Goal: Task Accomplishment & Management: Complete application form

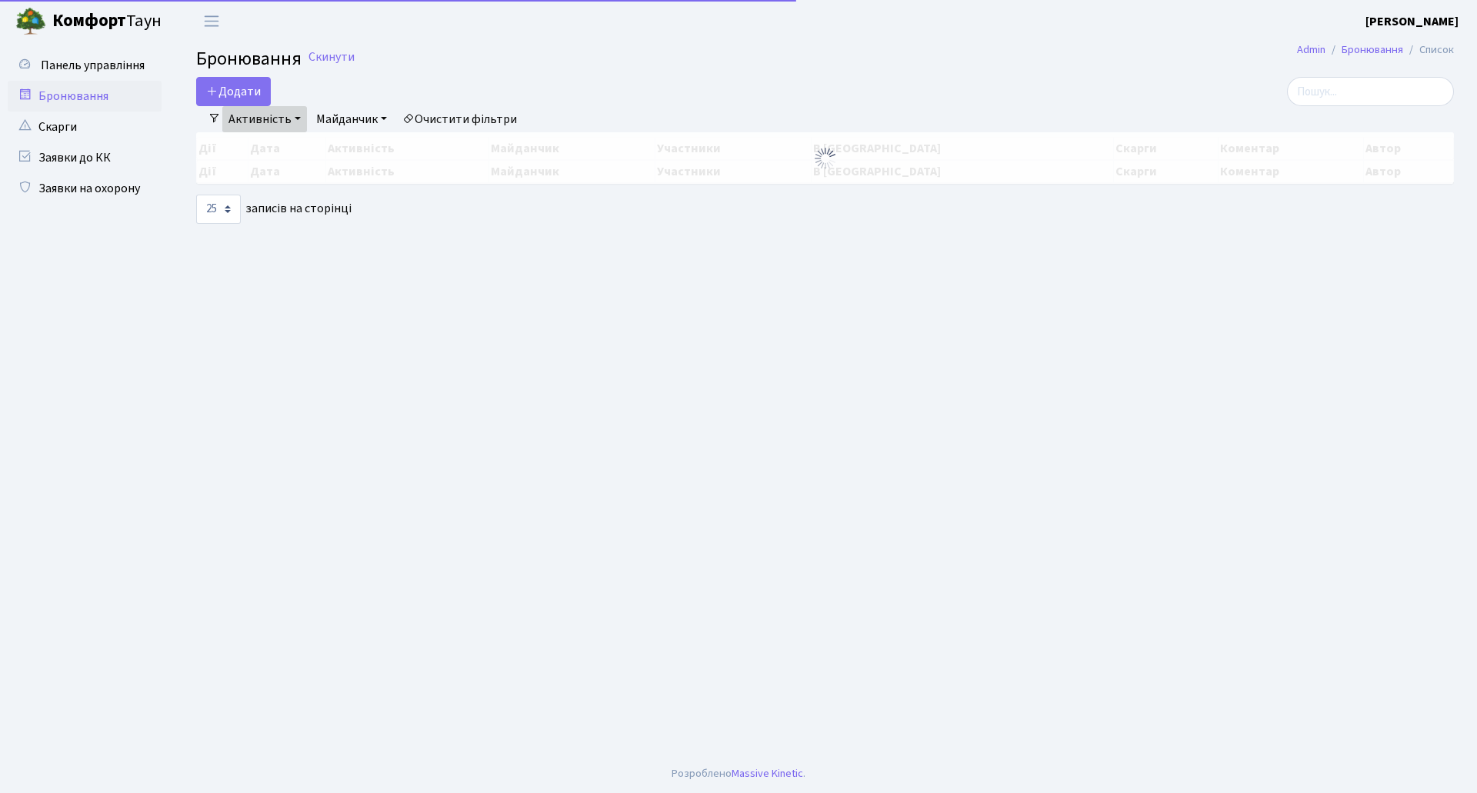
select select "25"
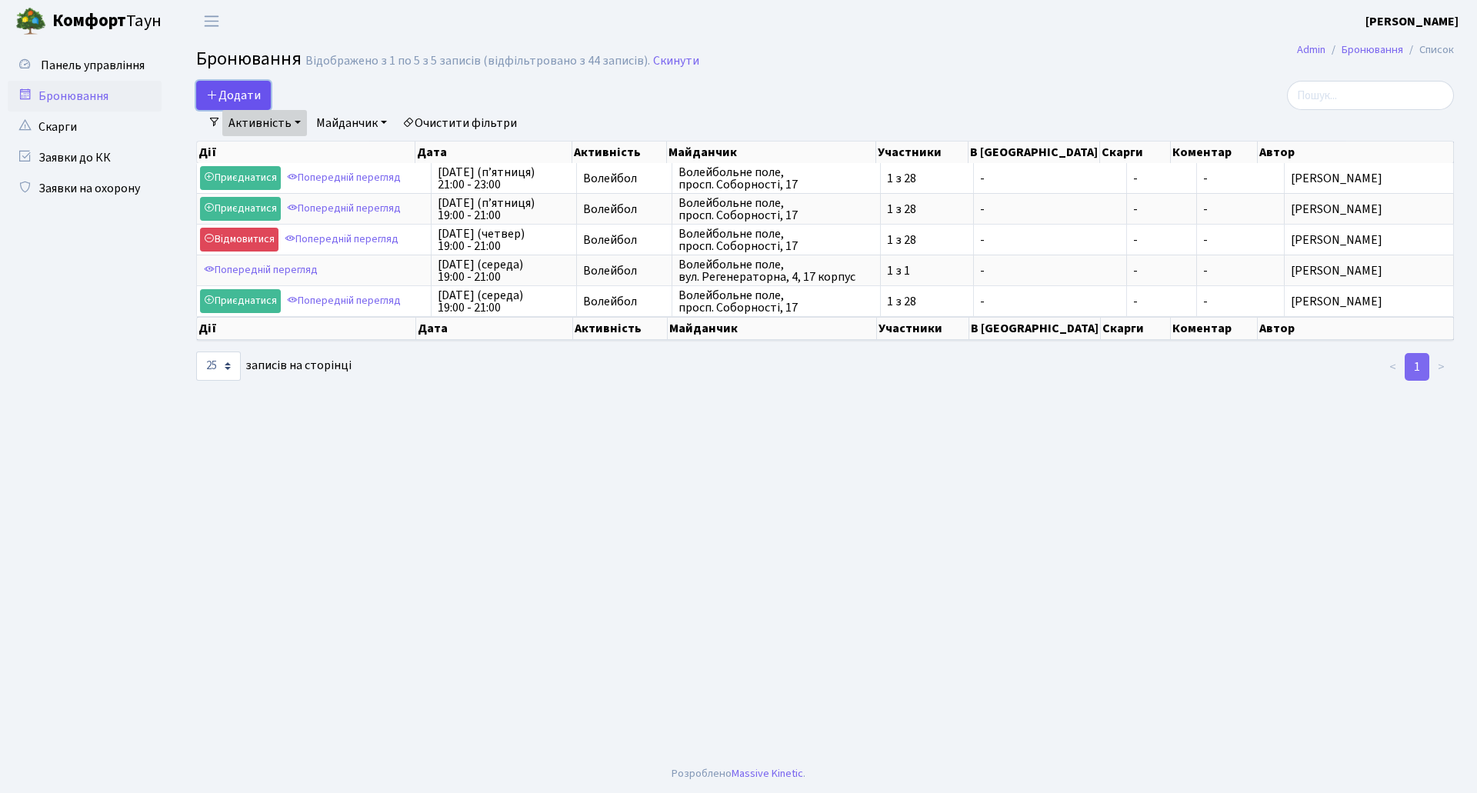
click at [230, 92] on button "Додати" at bounding box center [233, 95] width 75 height 29
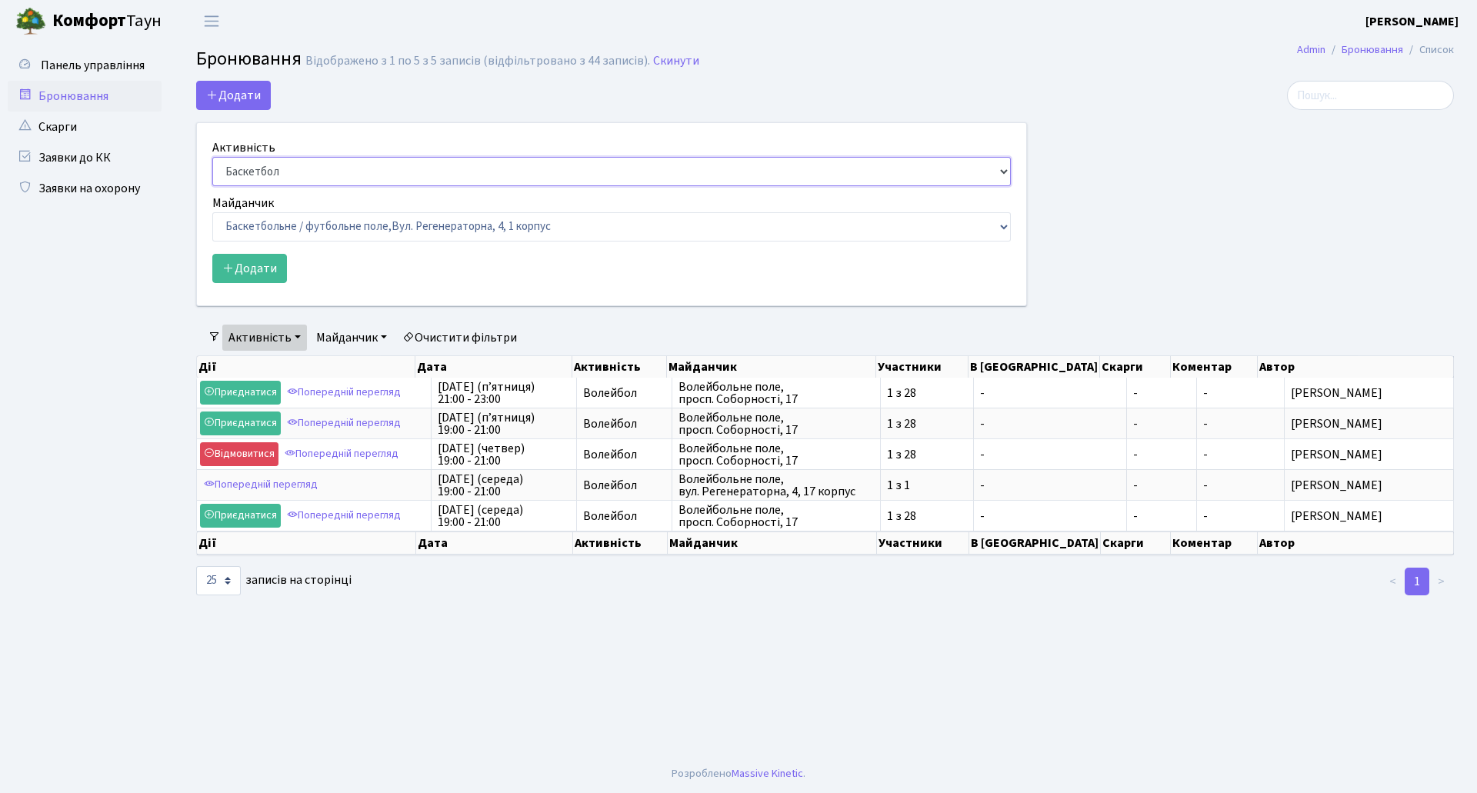
click at [269, 167] on select "Баскетбол Волейбол Йога Катання на роликах Настільний теніс Теніс Футбол Фітнес" at bounding box center [611, 171] width 799 height 29
select select "7"
click at [212, 157] on select "Баскетбол Волейбол Йога Катання на роликах Настільний теніс Теніс Футбол Фітнес" at bounding box center [611, 171] width 799 height 29
click at [290, 232] on select "Баскетбольне / футбольне поле, Вул. Регенераторна, 4, 1 корпус Баскетбольне пол…" at bounding box center [611, 226] width 799 height 29
select select "13"
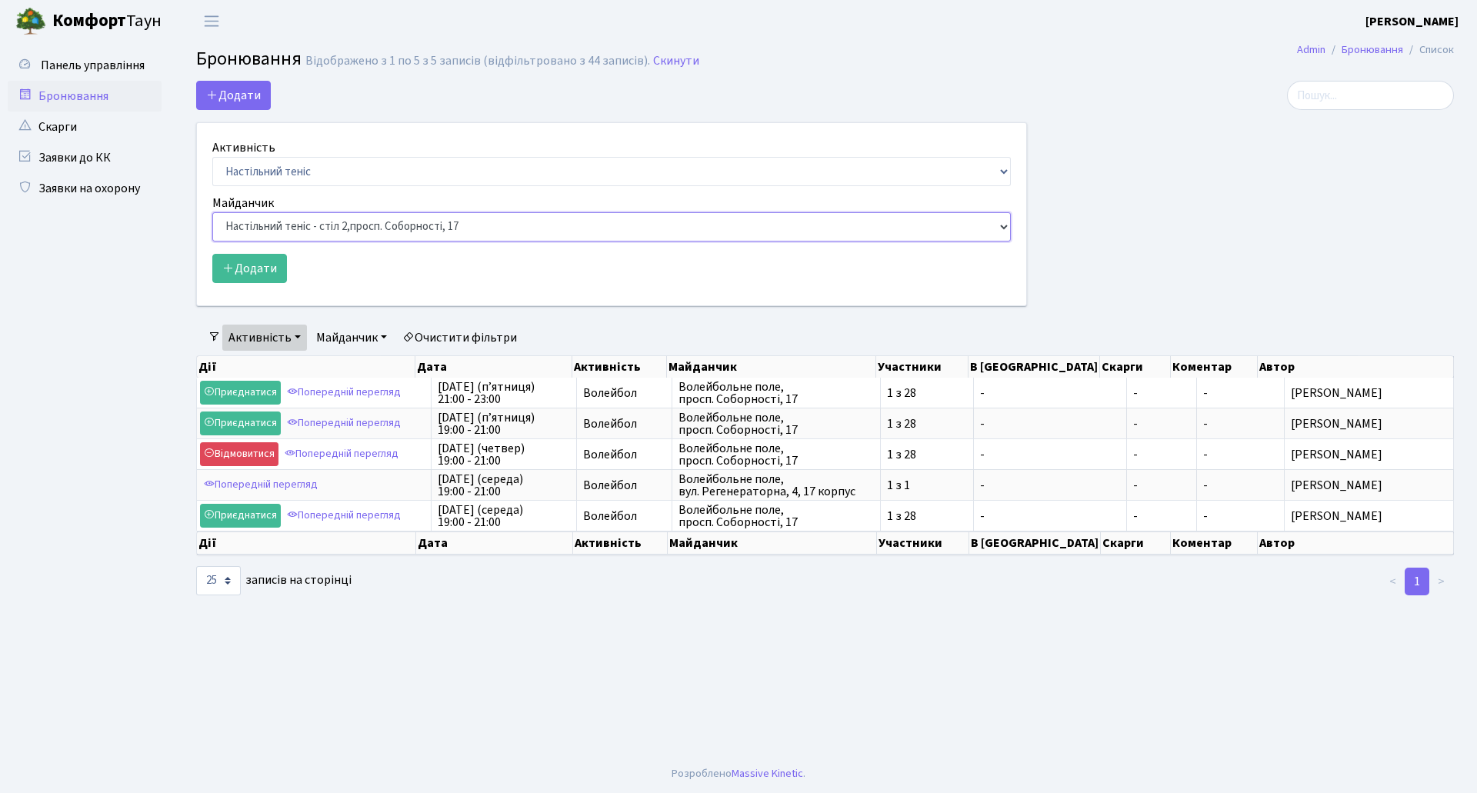
click at [212, 212] on select "Баскетбольне / футбольне поле, Вул. Регенераторна, 4, 1 корпус Баскетбольне пол…" at bounding box center [611, 226] width 799 height 29
click at [243, 275] on button "Додати" at bounding box center [249, 268] width 75 height 29
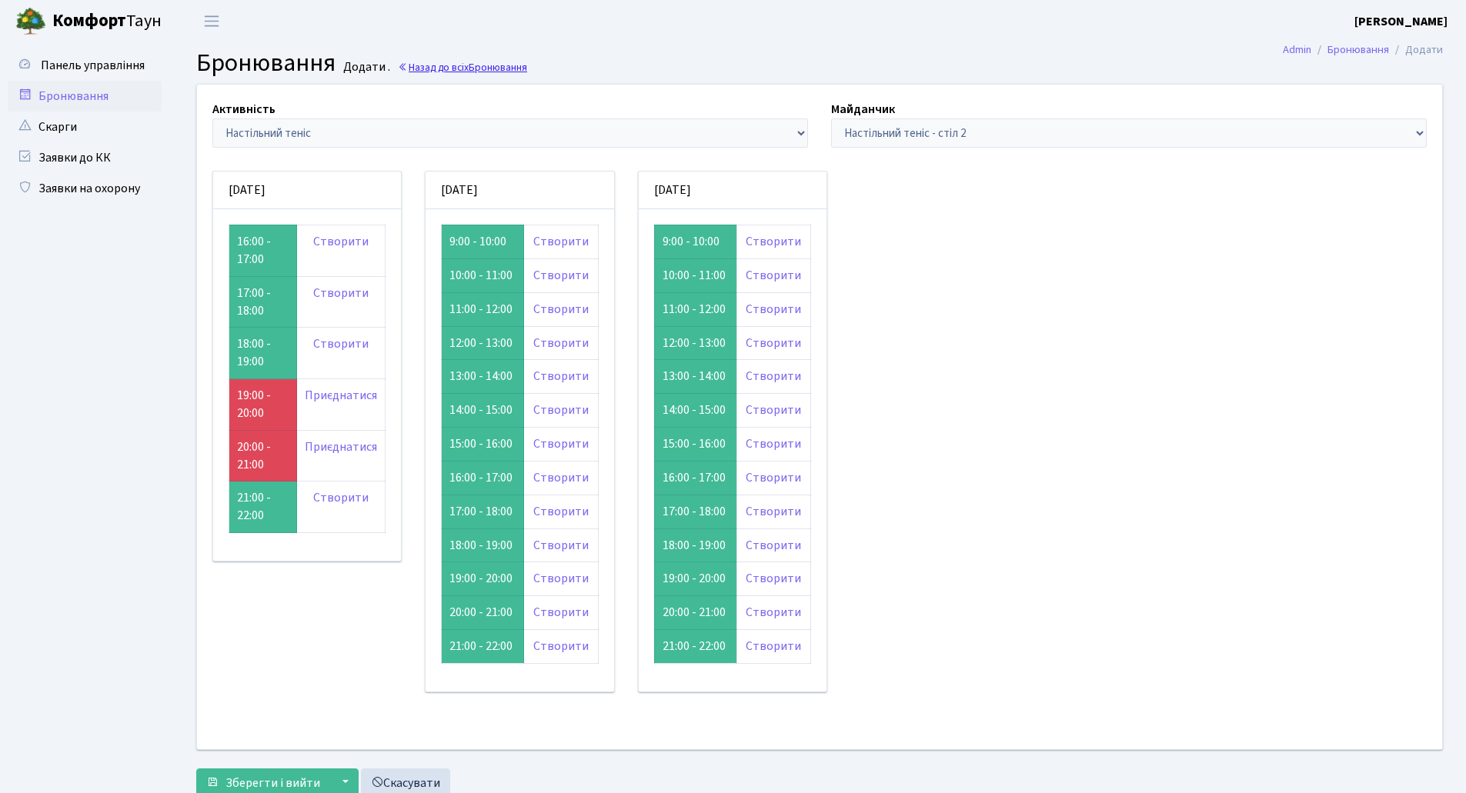
click at [490, 67] on span "Бронювання" at bounding box center [498, 67] width 58 height 15
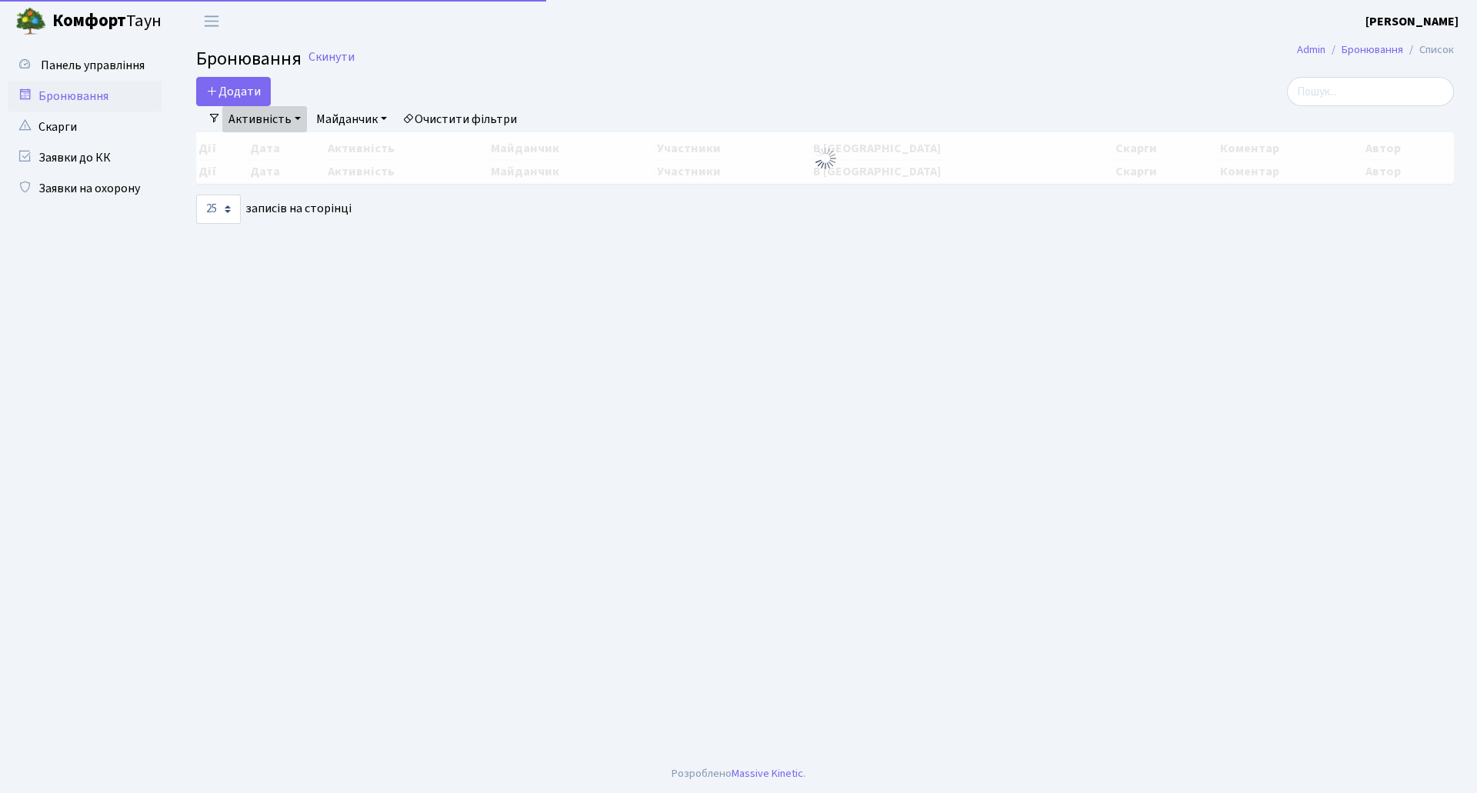
select select "25"
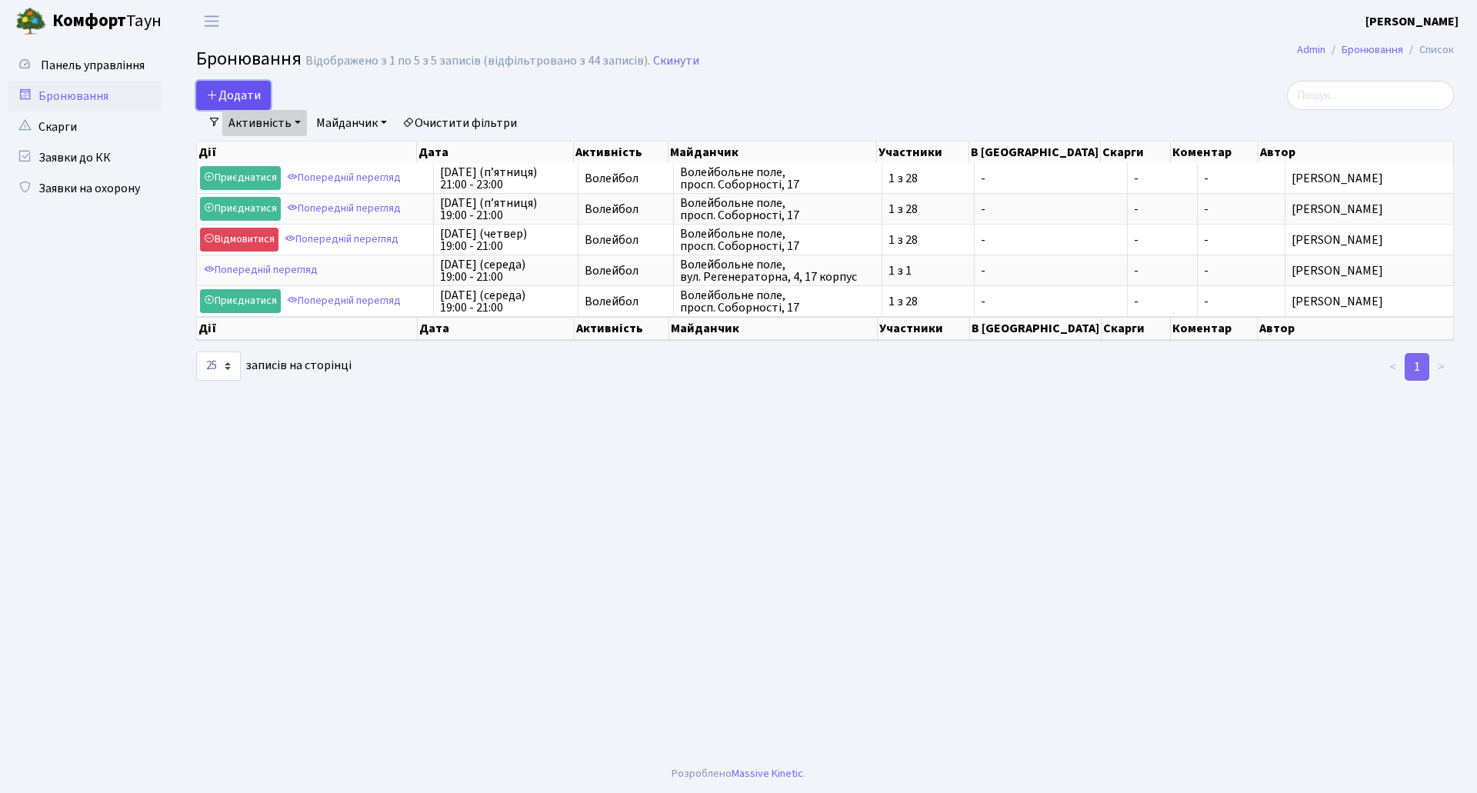
click at [236, 92] on button "Додати" at bounding box center [233, 95] width 75 height 29
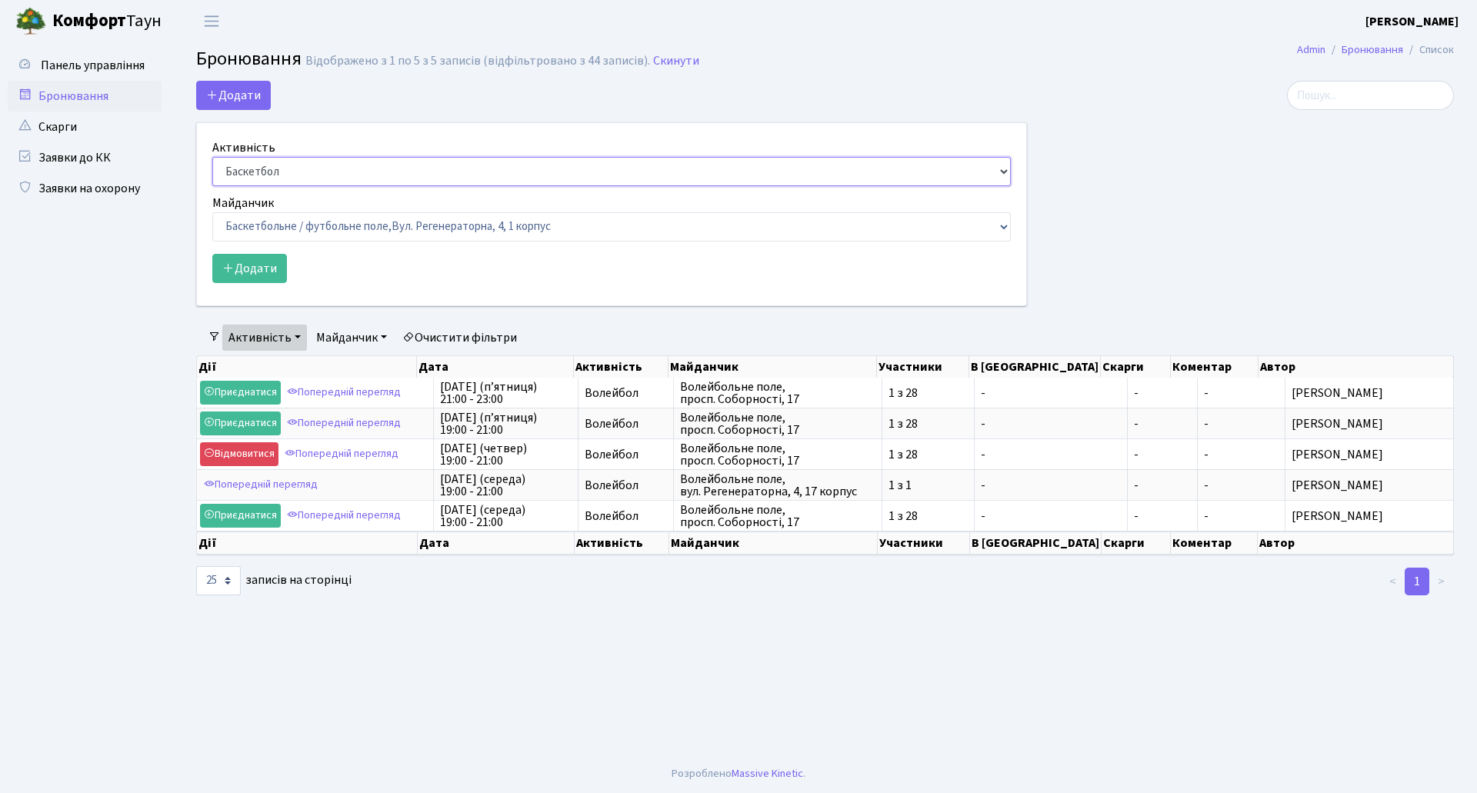
click at [326, 167] on select "Баскетбол Волейбол Йога Катання на роликах Настільний теніс [PERSON_NAME] Фітнес" at bounding box center [611, 171] width 799 height 29
select select "7"
click at [212, 157] on select "Баскетбол Волейбол Йога Катання на роликах Настільний теніс [PERSON_NAME] Фітнес" at bounding box center [611, 171] width 799 height 29
click at [320, 228] on select "Баскетбольне / футбольне поле, [GEOGRAPHIC_DATA]. [STREET_ADDRESS]. [STREET_ADD…" at bounding box center [611, 226] width 799 height 29
click at [212, 212] on select "Баскетбольне / футбольне поле, [GEOGRAPHIC_DATA]. [STREET_ADDRESS]. [STREET_ADD…" at bounding box center [611, 226] width 799 height 29
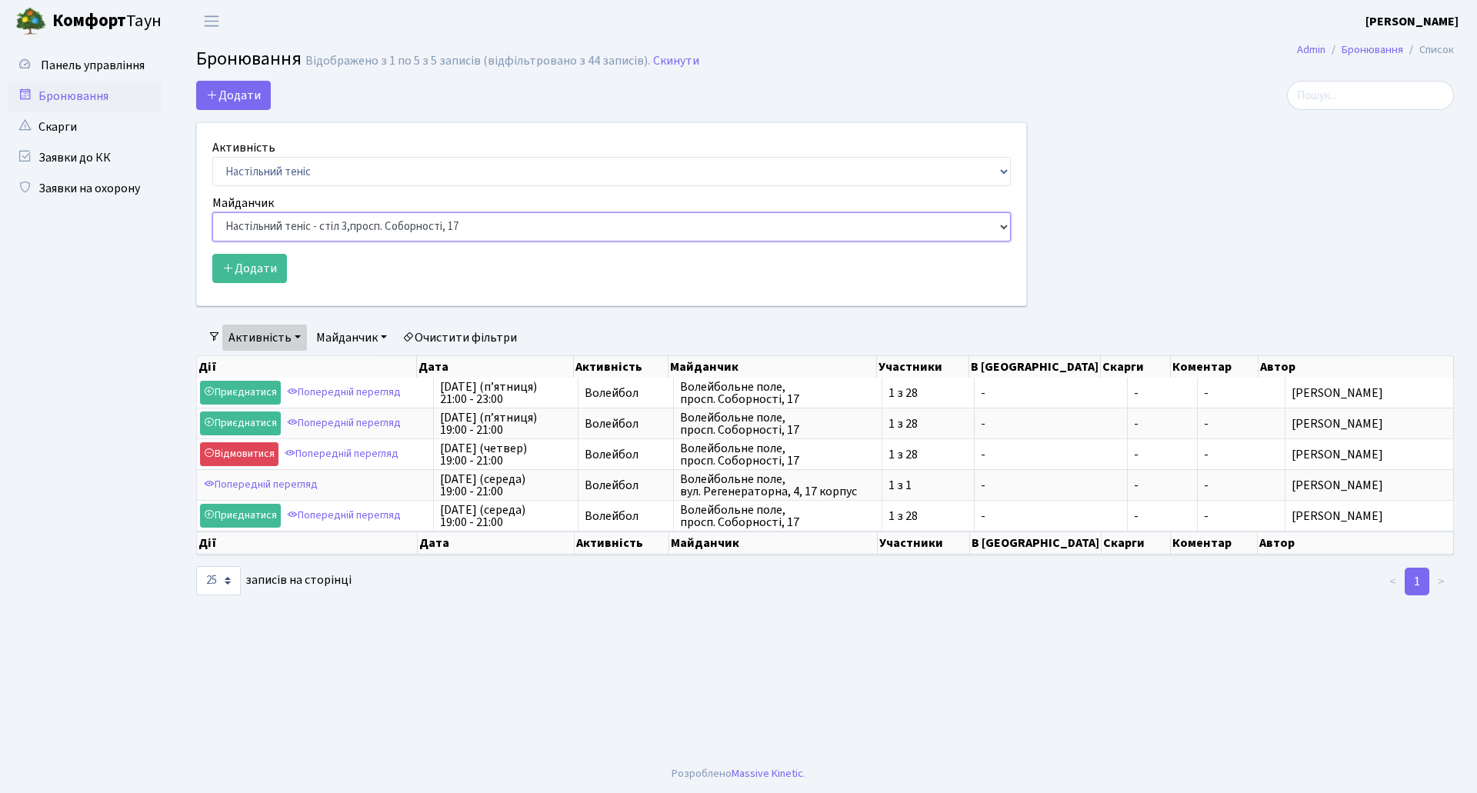
click at [324, 226] on select "Баскетбольне / футбольне поле, Вул. Регенераторна, 4, 1 корпус Баскетбольне пол…" at bounding box center [611, 226] width 799 height 29
select select "9"
click at [212, 212] on select "Баскетбольне / футбольне поле, Вул. Регенераторна, 4, 1 корпус Баскетбольне пол…" at bounding box center [611, 226] width 799 height 29
click at [243, 268] on button "Додати" at bounding box center [249, 268] width 75 height 29
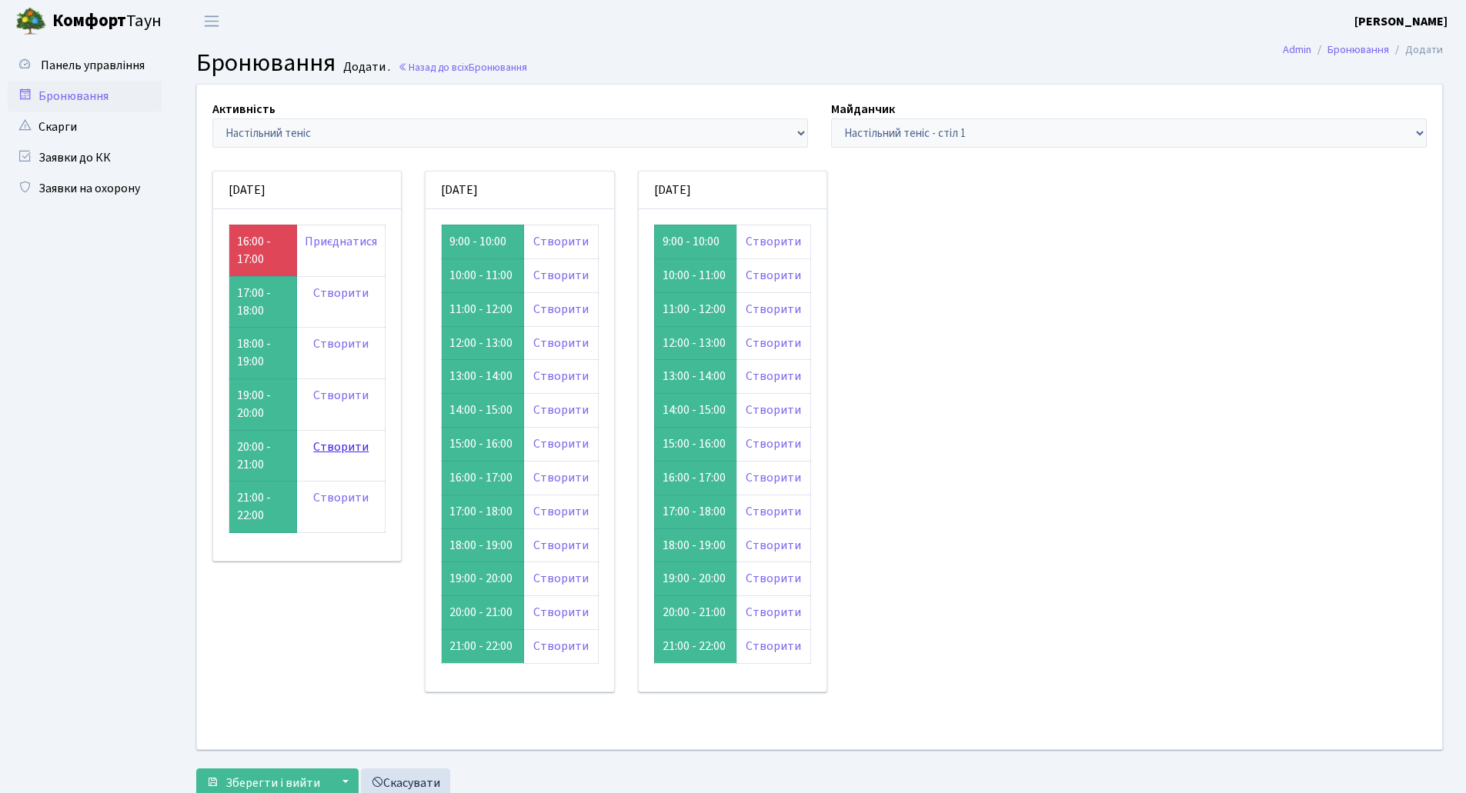
click at [333, 447] on link "Створити" at bounding box center [340, 447] width 55 height 17
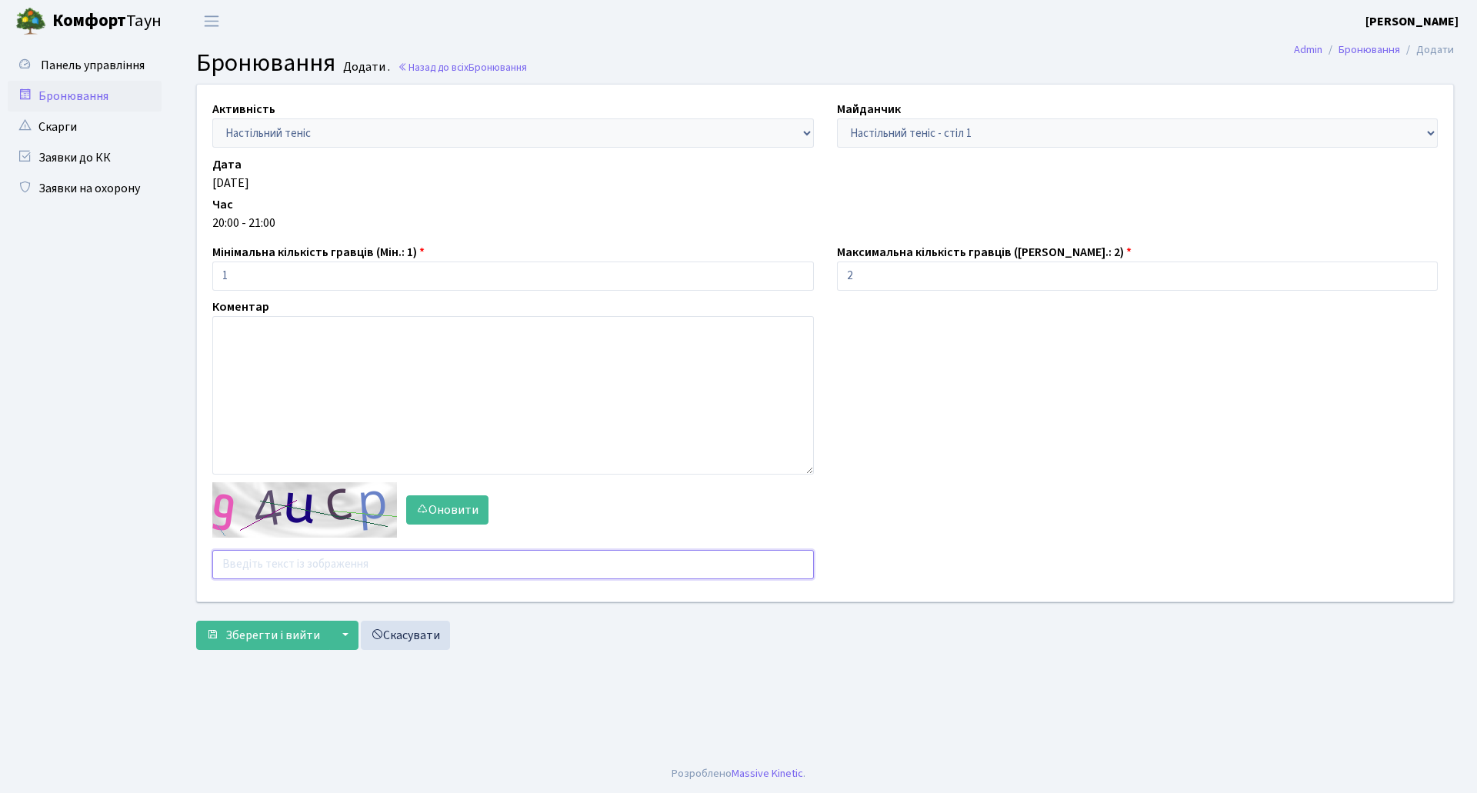
click at [332, 565] on input "text" at bounding box center [513, 564] width 602 height 29
type input "7cprz"
click at [196, 621] on button "Зберегти і вийти" at bounding box center [263, 635] width 134 height 29
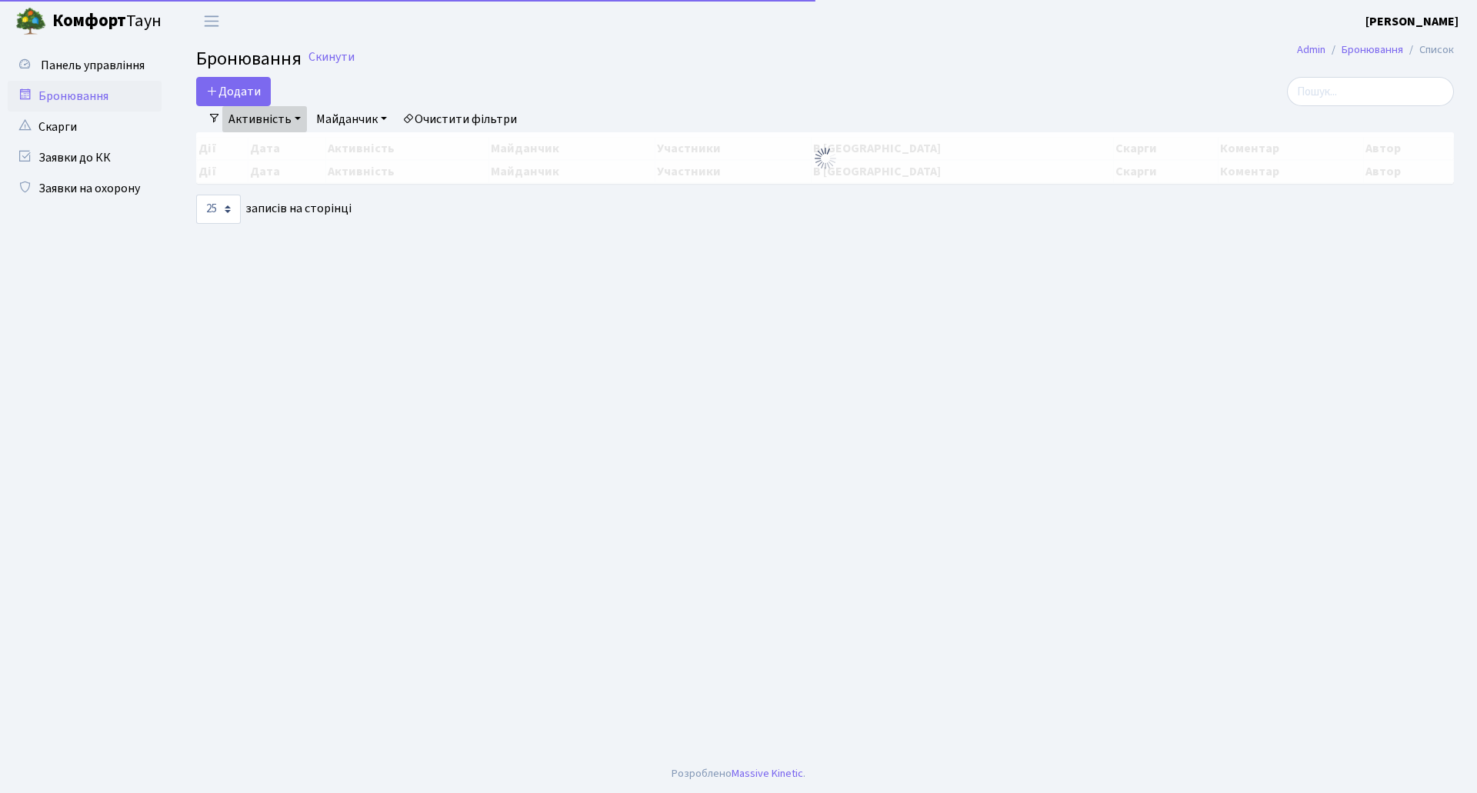
select select "25"
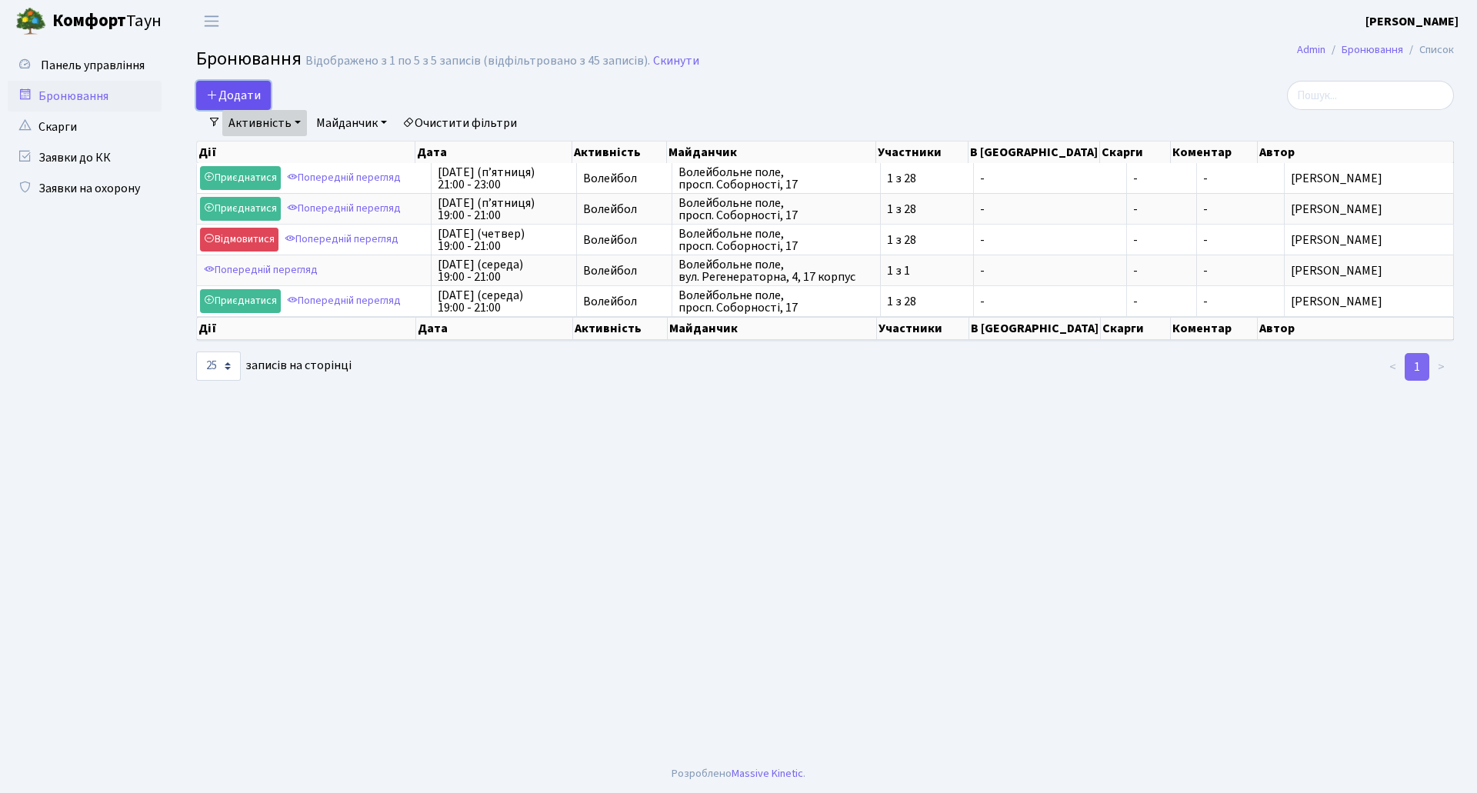
click at [238, 93] on button "Додати" at bounding box center [233, 95] width 75 height 29
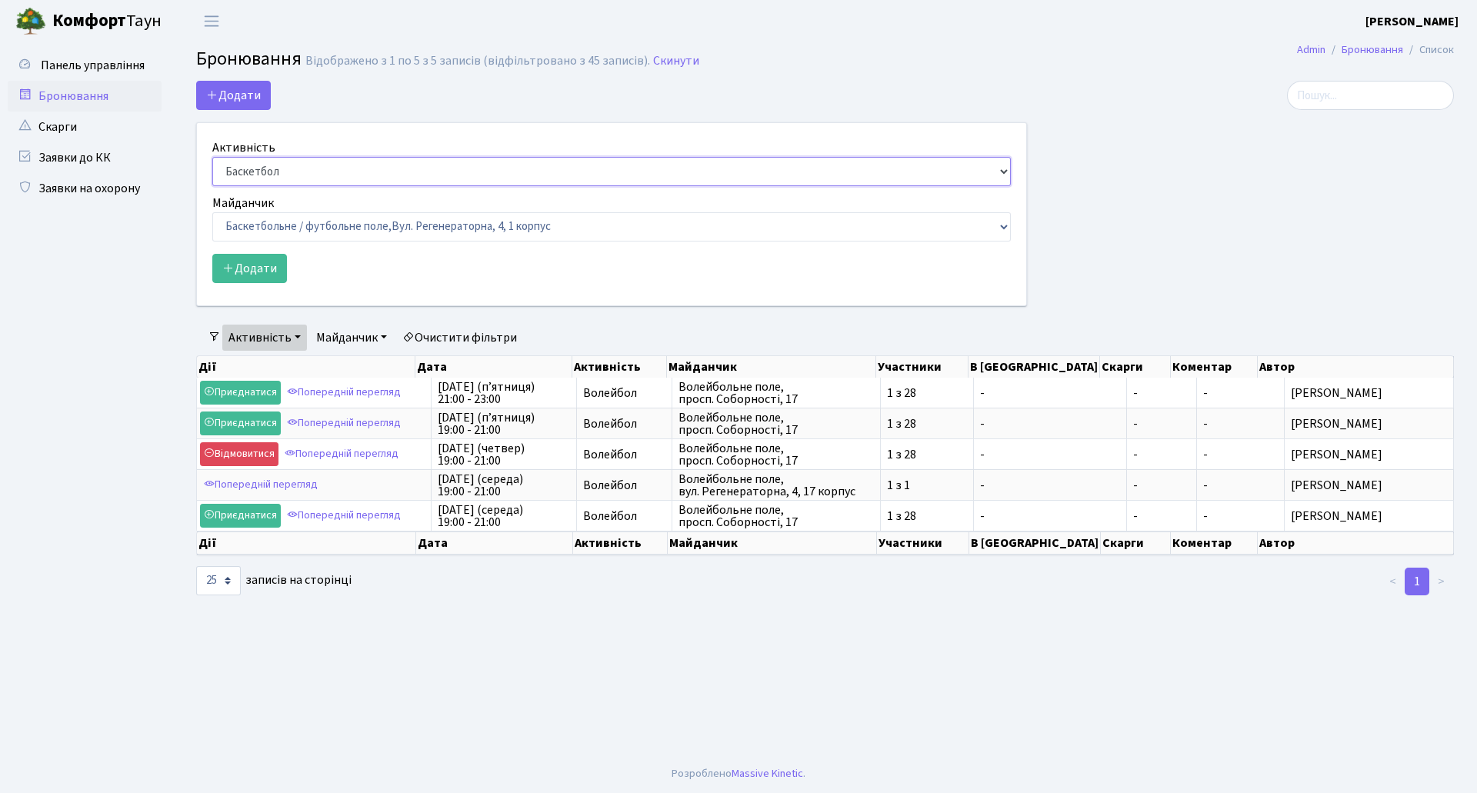
click at [370, 178] on select "Баскетбол Волейбол Йога Катання на роликах Настільний теніс Теніс Футбол Фітнес" at bounding box center [611, 171] width 799 height 29
select select "7"
click at [212, 157] on select "Баскетбол Волейбол Йога Катання на роликах Настільний теніс Теніс Футбол Фітнес" at bounding box center [611, 171] width 799 height 29
click at [308, 233] on select "Баскетбольне / футбольне поле, Вул. Регенераторна, 4, 1 корпус Баскетбольне пол…" at bounding box center [611, 226] width 799 height 29
select select "13"
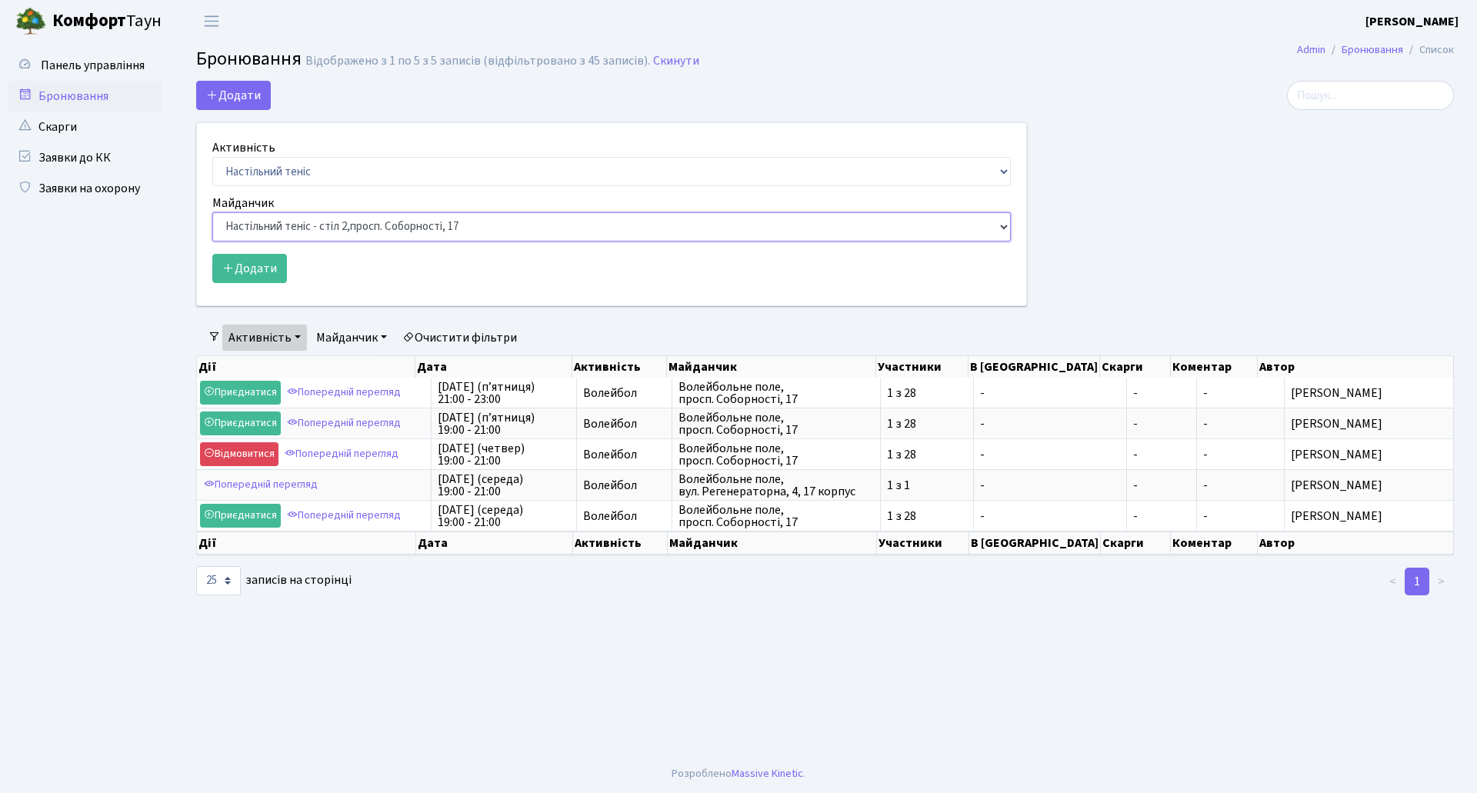
click at [212, 212] on select "Баскетбольне / футбольне поле, Вул. Регенераторна, 4, 1 корпус Баскетбольне пол…" at bounding box center [611, 226] width 799 height 29
click at [277, 274] on button "Додати" at bounding box center [249, 268] width 75 height 29
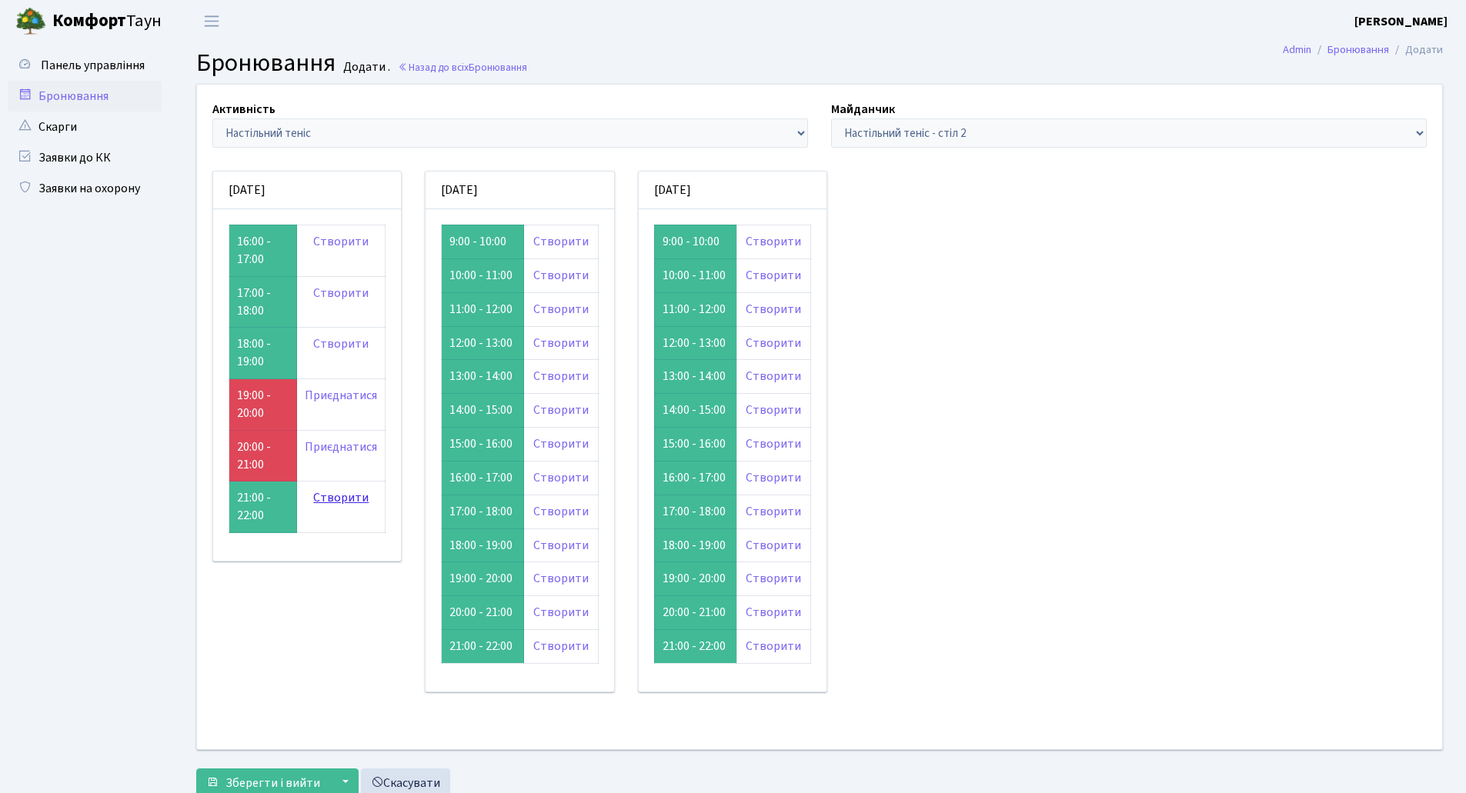
click at [325, 503] on link "Створити" at bounding box center [340, 497] width 55 height 17
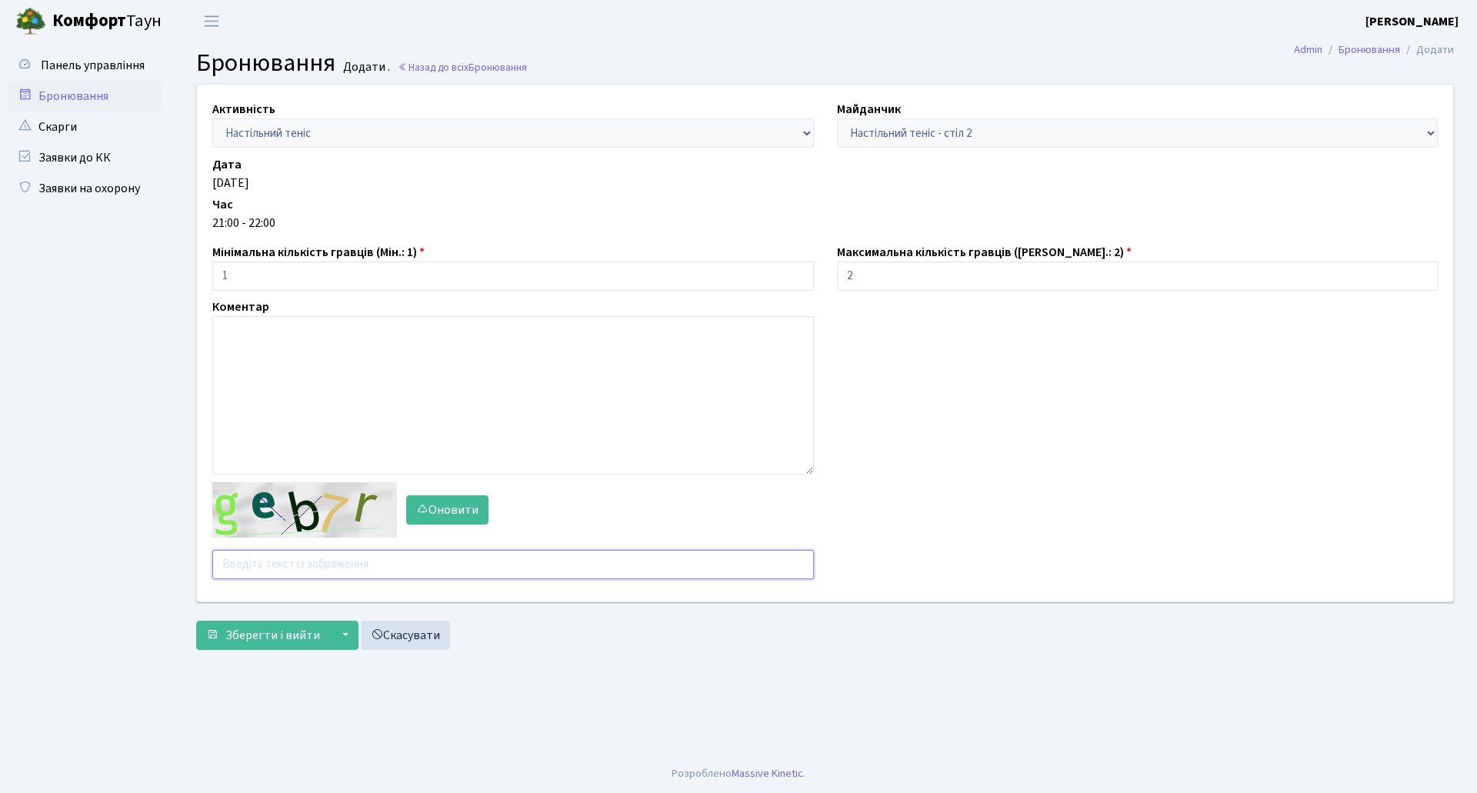
click at [316, 570] on input "text" at bounding box center [513, 564] width 602 height 29
type input "efpdf"
click at [264, 639] on span "Зберегти і вийти" at bounding box center [272, 635] width 95 height 17
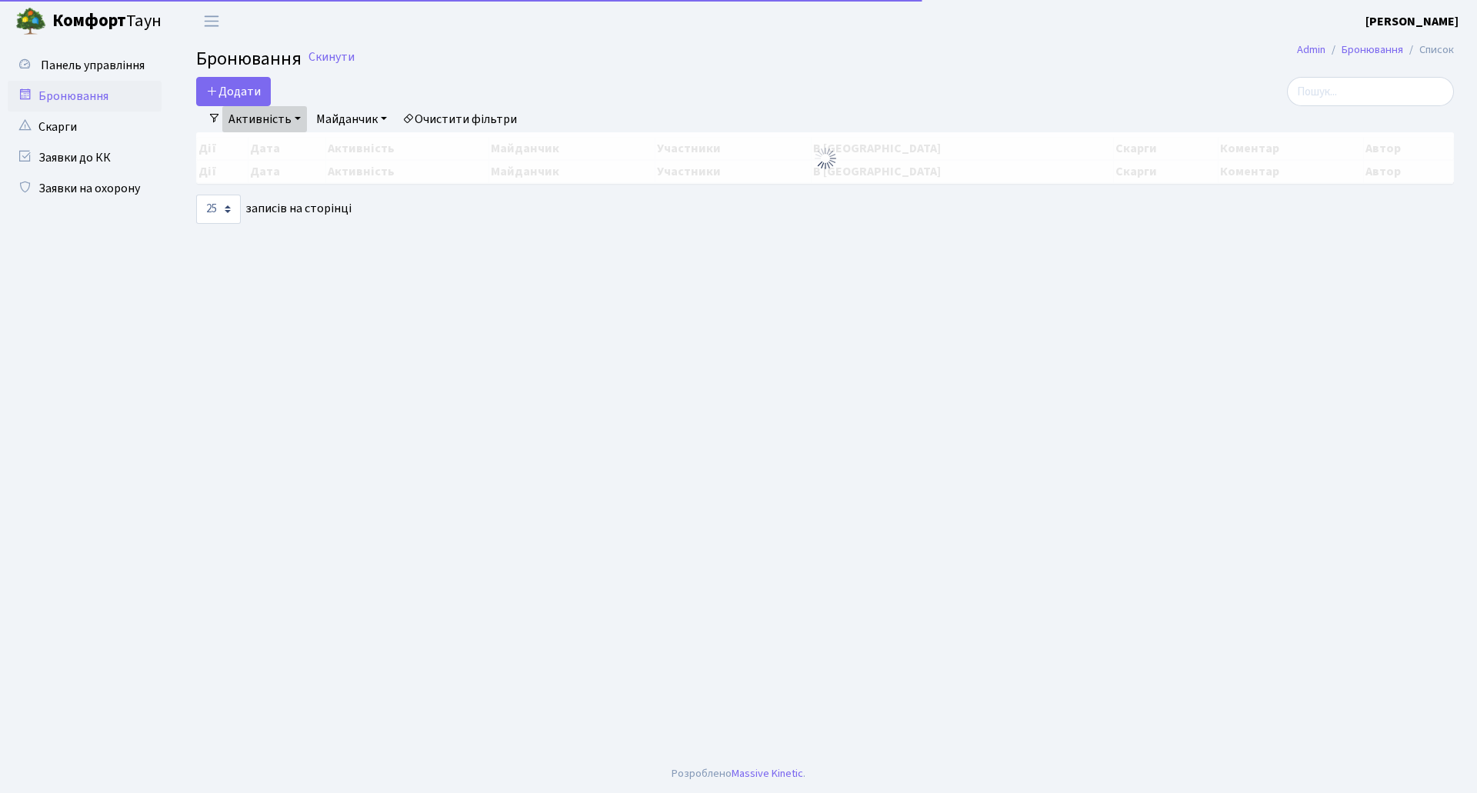
select select "25"
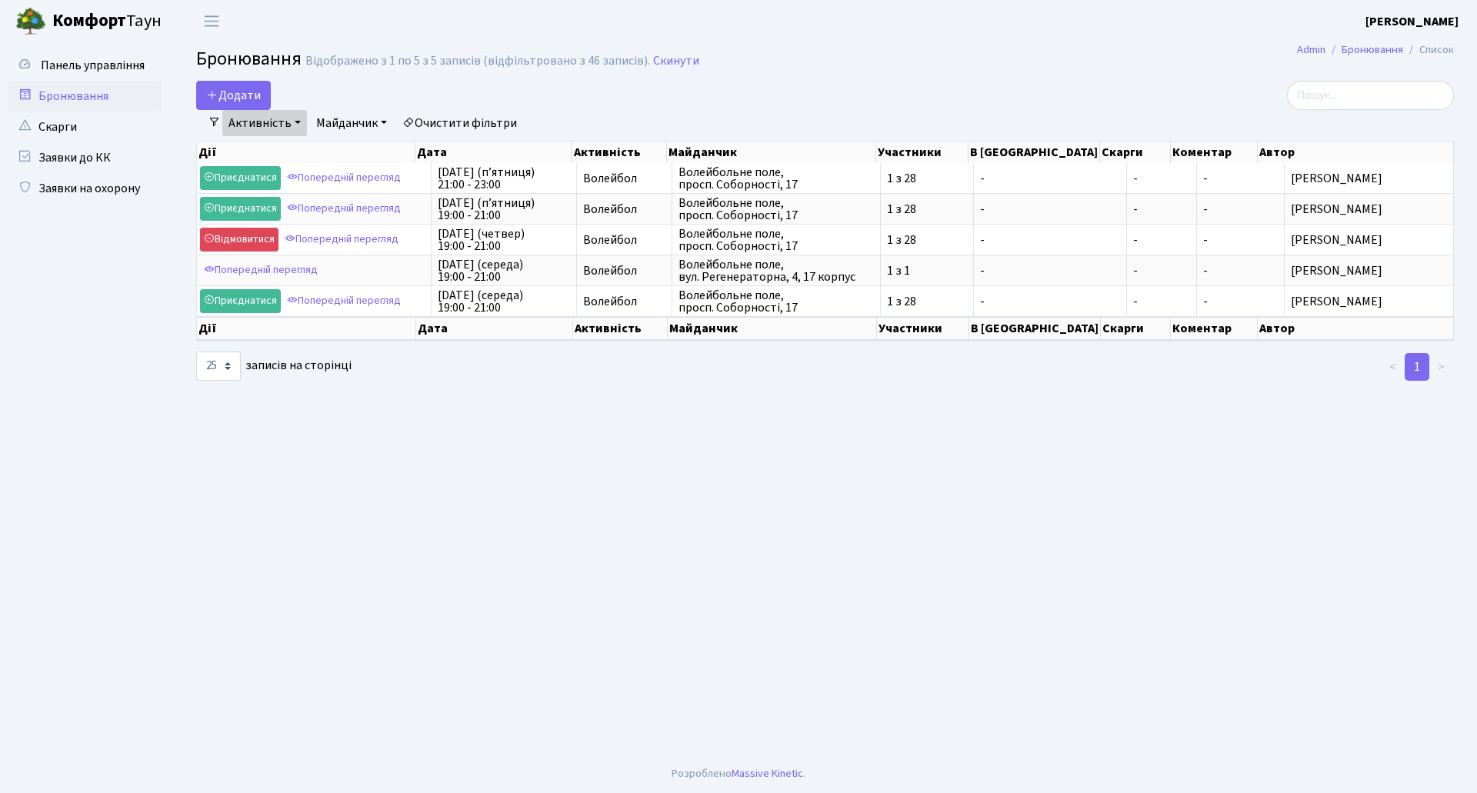
click at [212, 122] on span at bounding box center [214, 122] width 12 height 12
click at [292, 122] on link "Активність" at bounding box center [264, 123] width 85 height 26
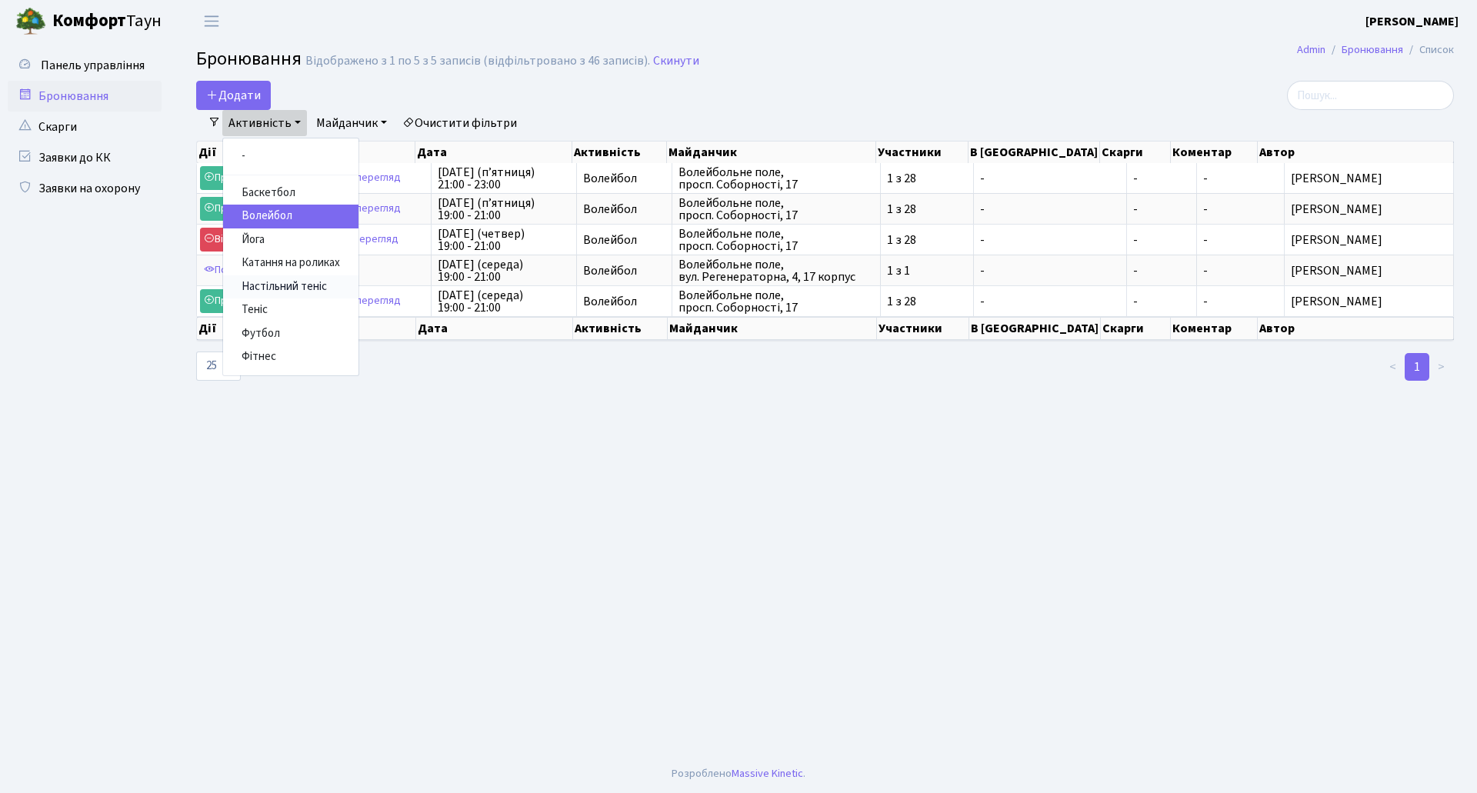
click at [278, 289] on link "Настільний теніс" at bounding box center [290, 287] width 135 height 24
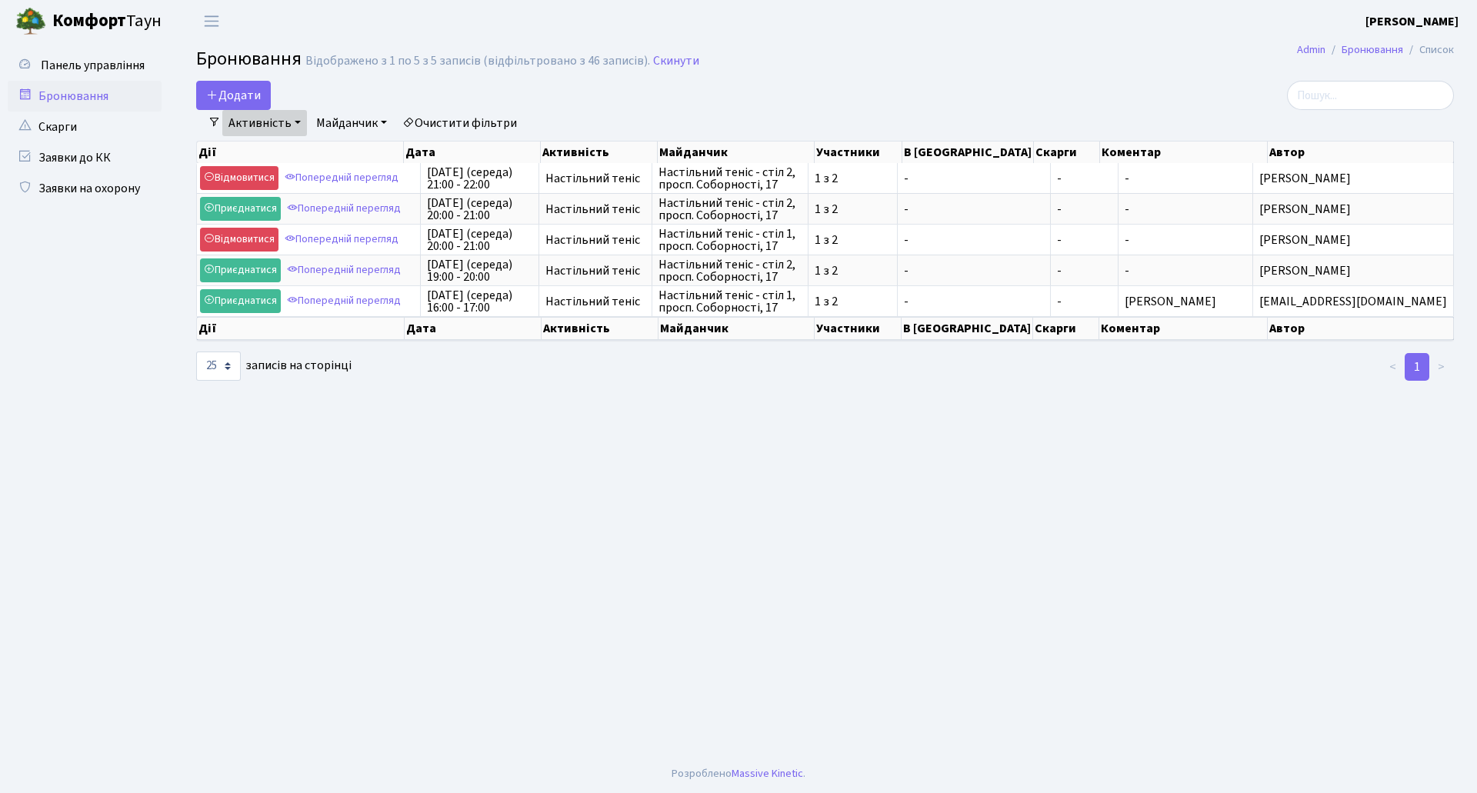
click at [290, 126] on link "Активність" at bounding box center [264, 123] width 85 height 26
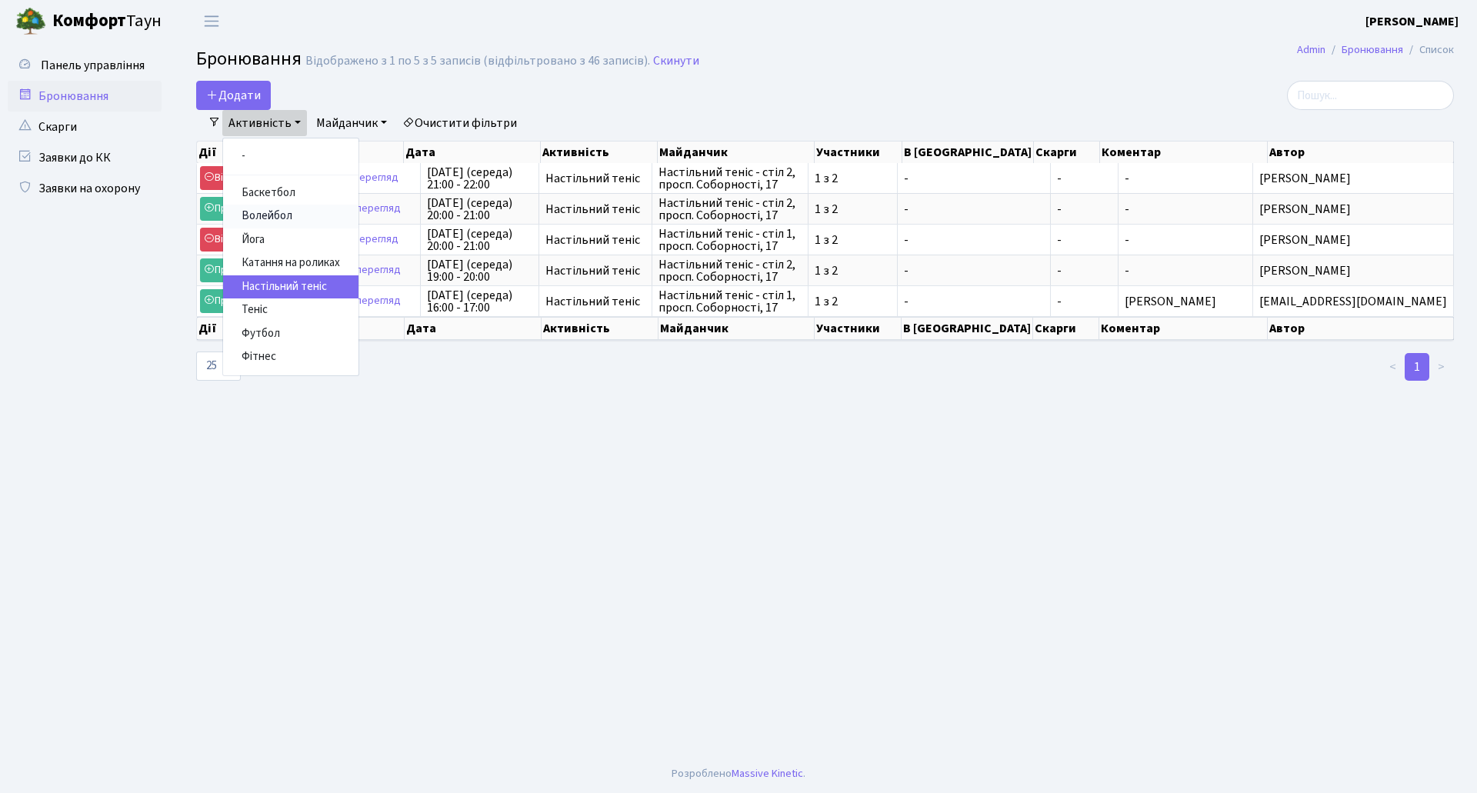
click at [289, 215] on link "Волейбол" at bounding box center [290, 217] width 135 height 24
